Goal: Obtain resource: Download file/media

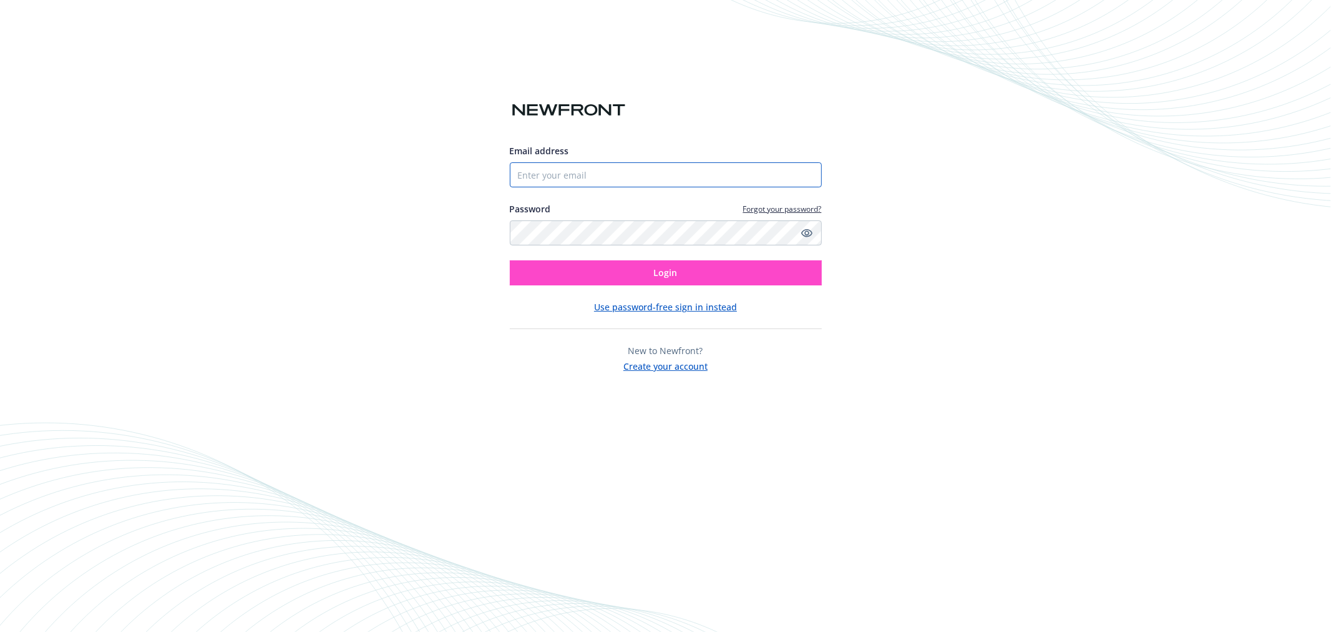
type input "pcervantes@achieve.com"
click at [704, 278] on button "Login" at bounding box center [666, 272] width 312 height 25
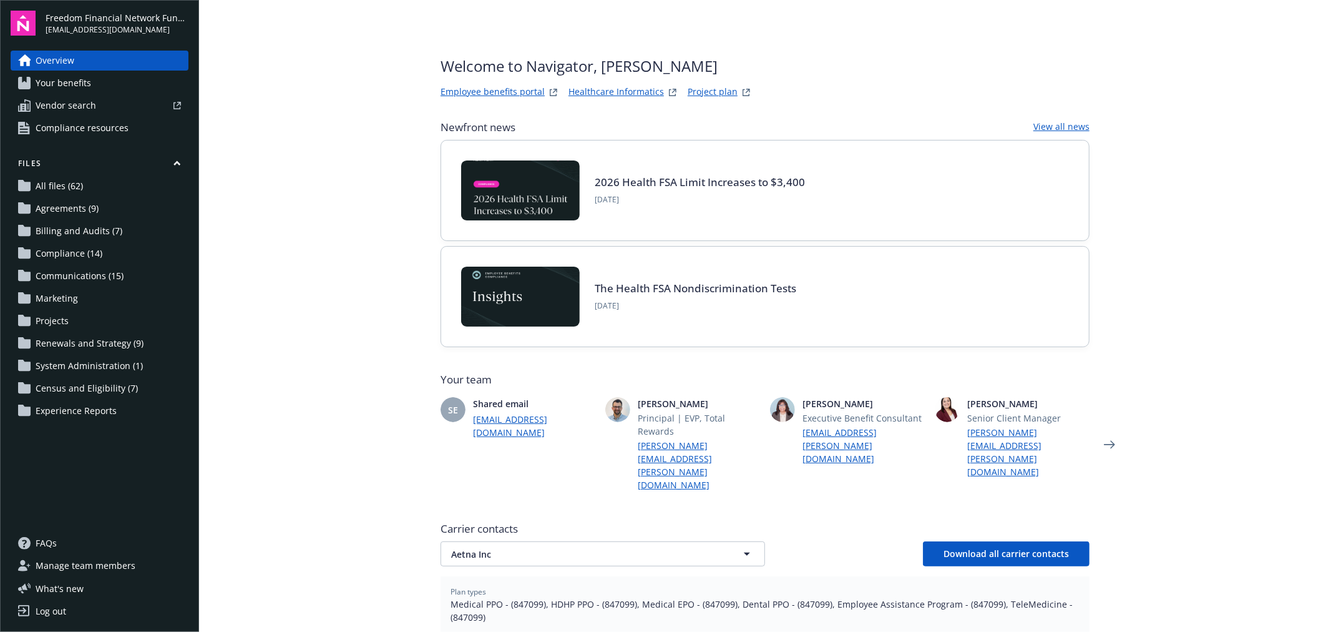
click at [496, 86] on link "Employee benefits portal" at bounding box center [493, 92] width 104 height 15
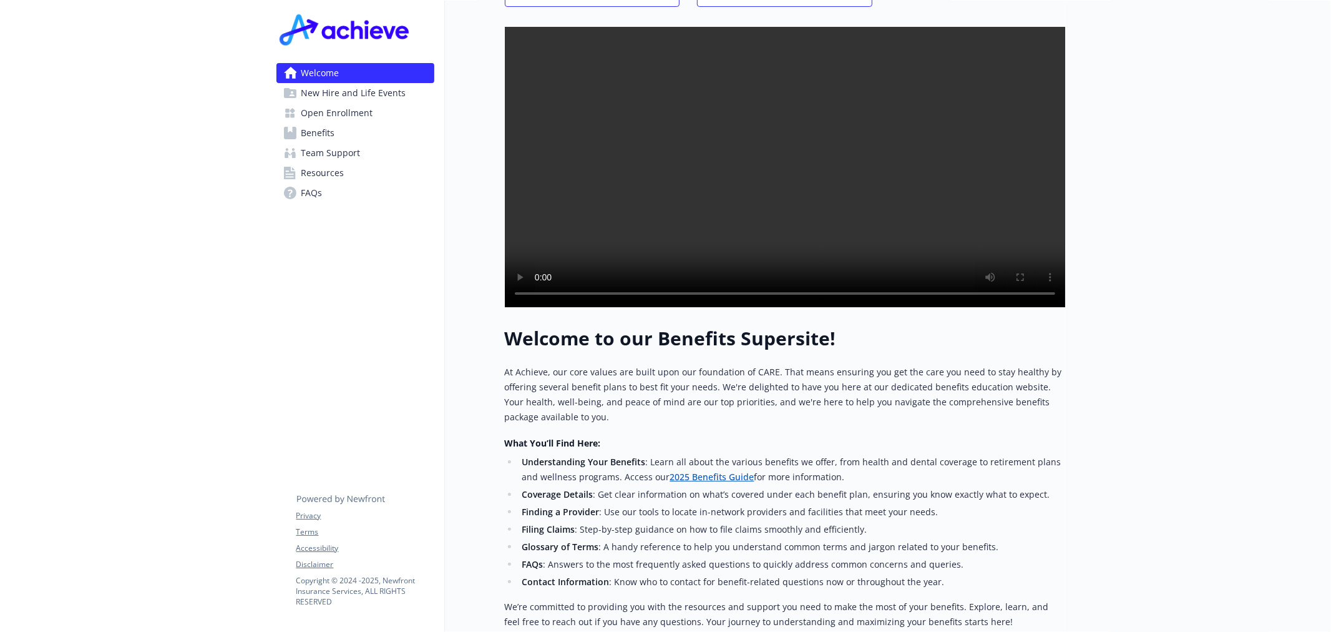
scroll to position [165, 0]
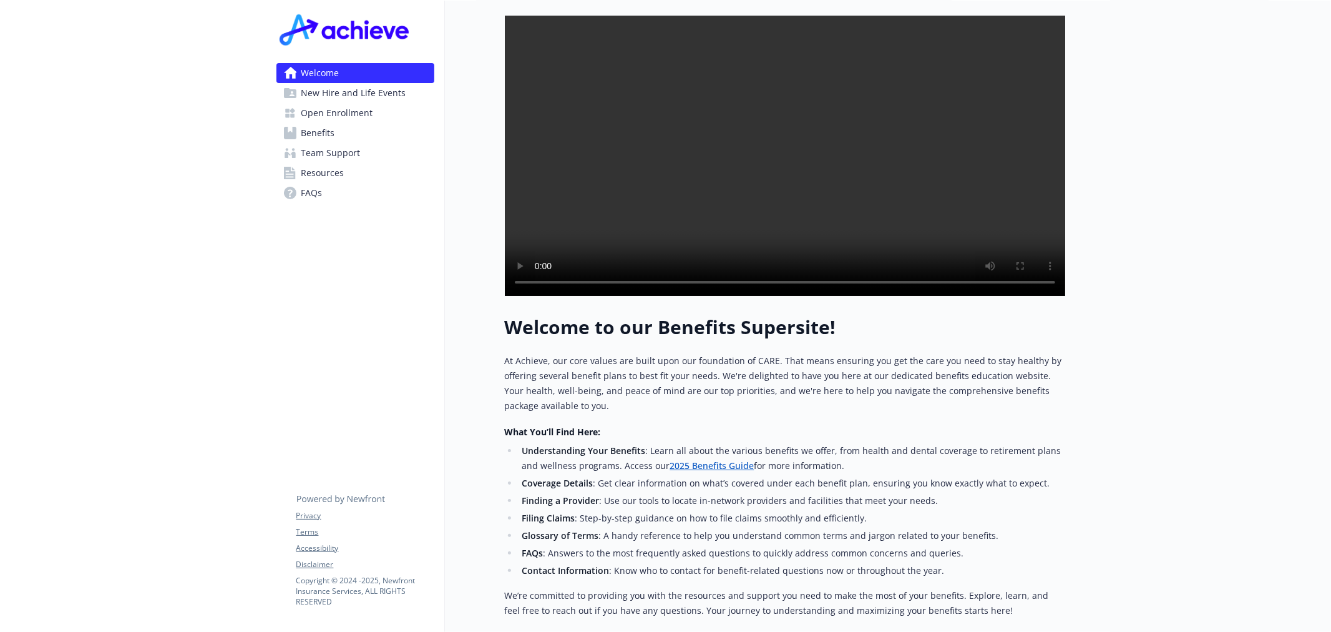
click at [682, 471] on link "2025 Benefits Guide" at bounding box center [712, 465] width 84 height 12
